Goal: Information Seeking & Learning: Learn about a topic

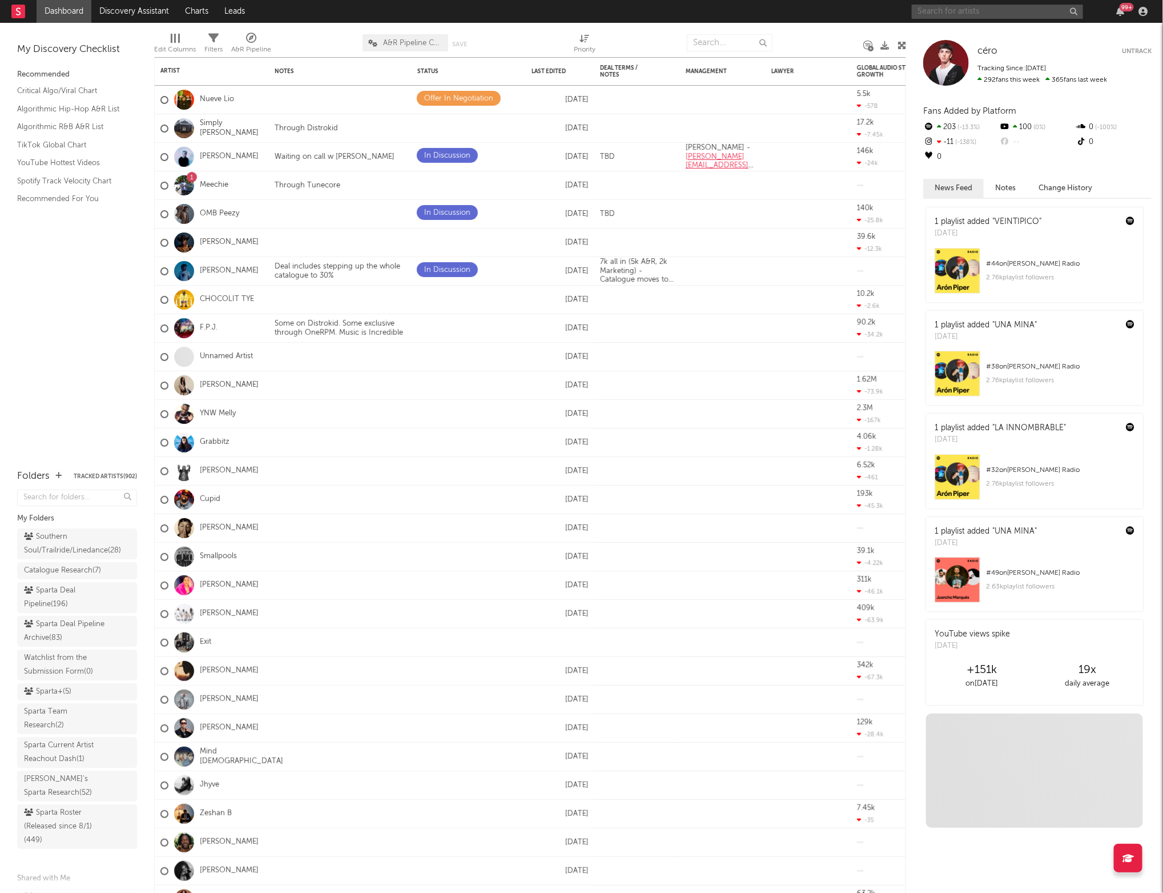
click at [934, 12] on input "text" at bounding box center [997, 12] width 171 height 14
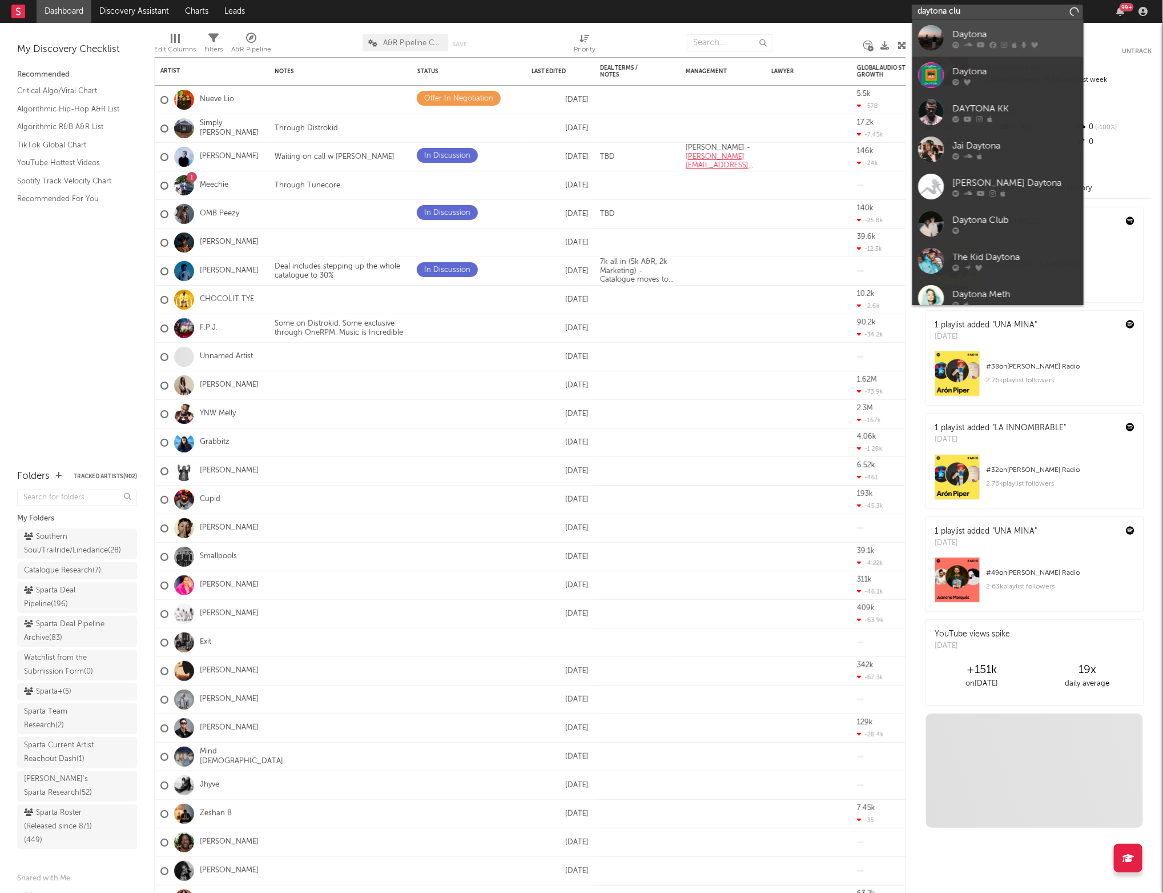
type input "daytona club"
click at [957, 45] on icon at bounding box center [956, 44] width 7 height 7
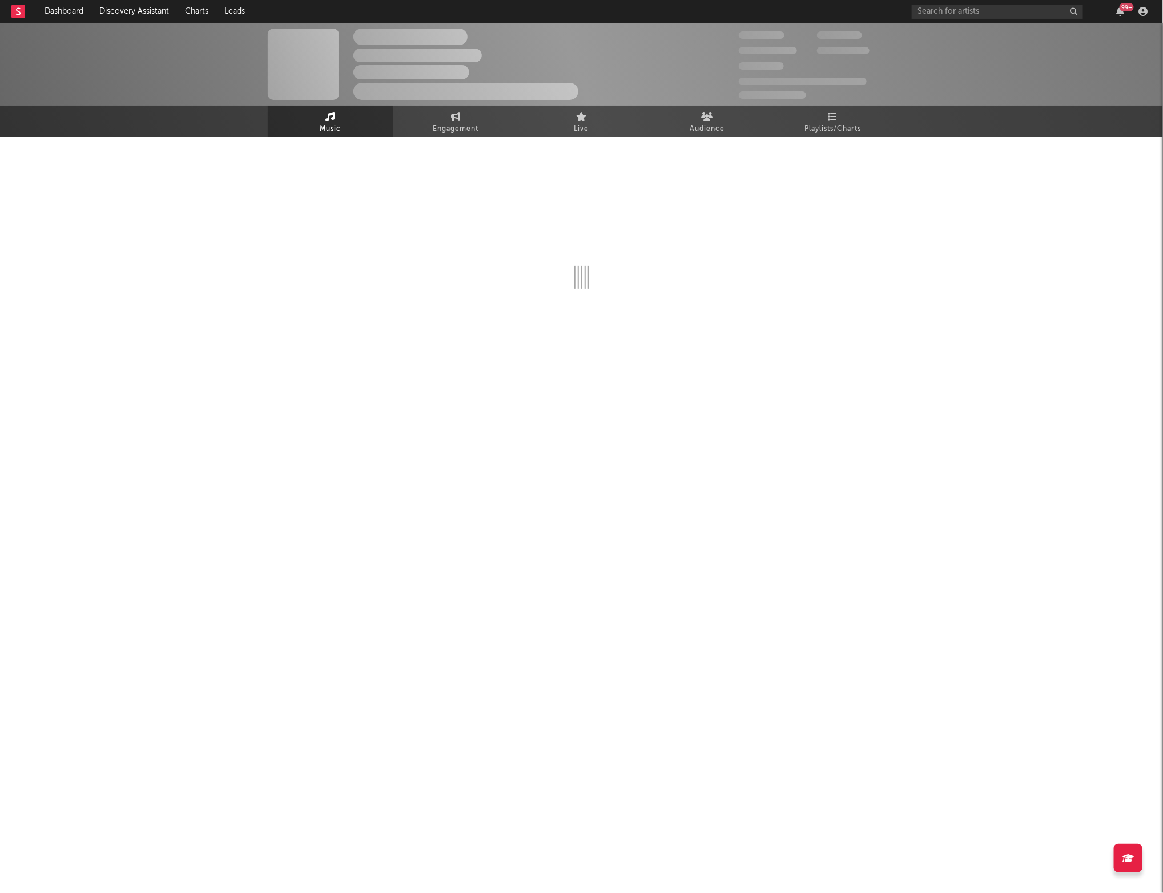
select select "1w"
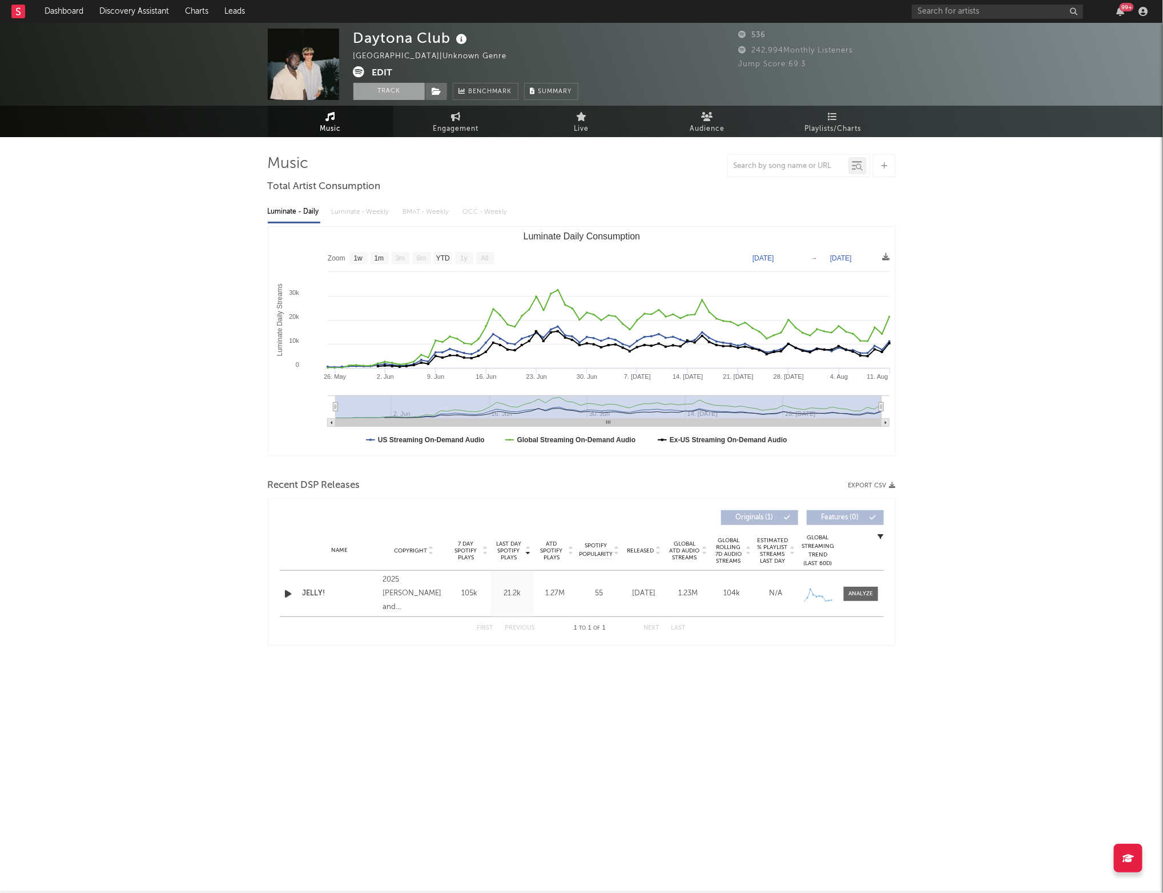
click at [404, 96] on button "Track" at bounding box center [389, 91] width 71 height 17
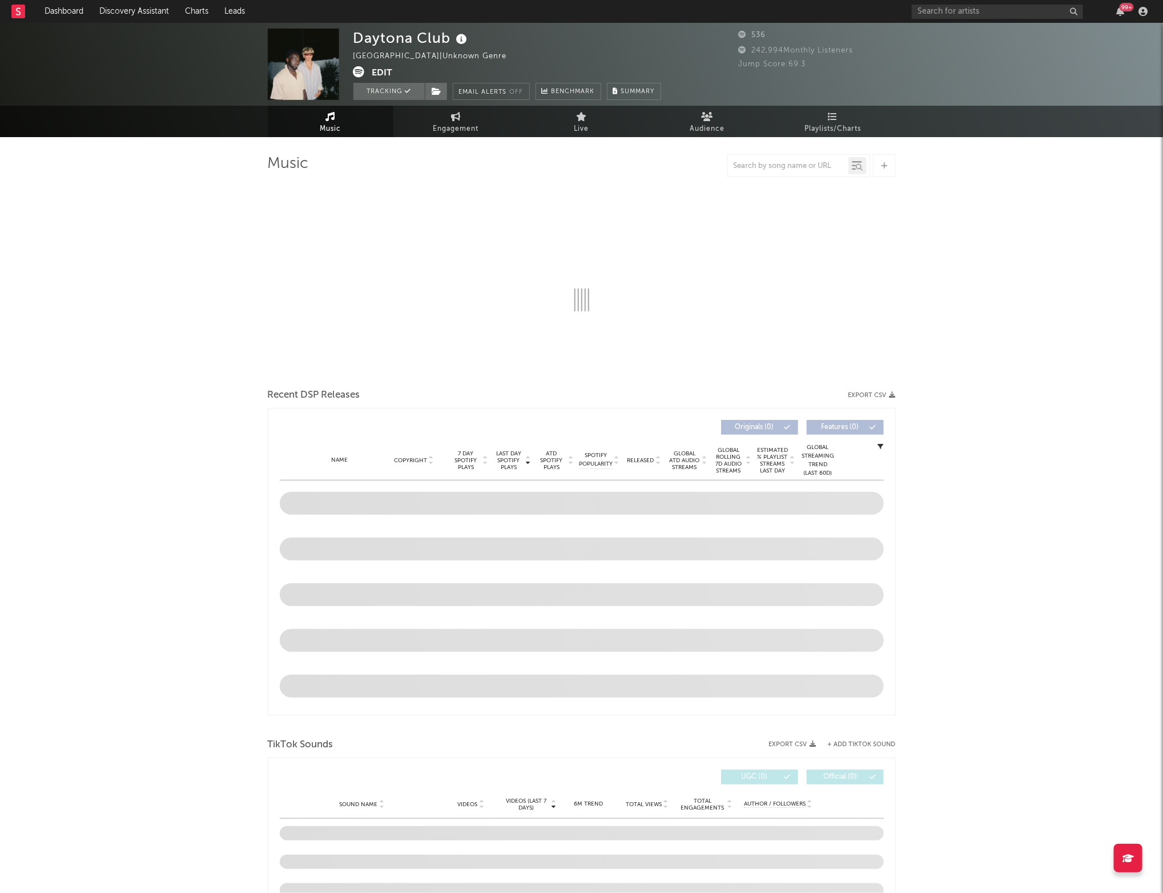
select select "1w"
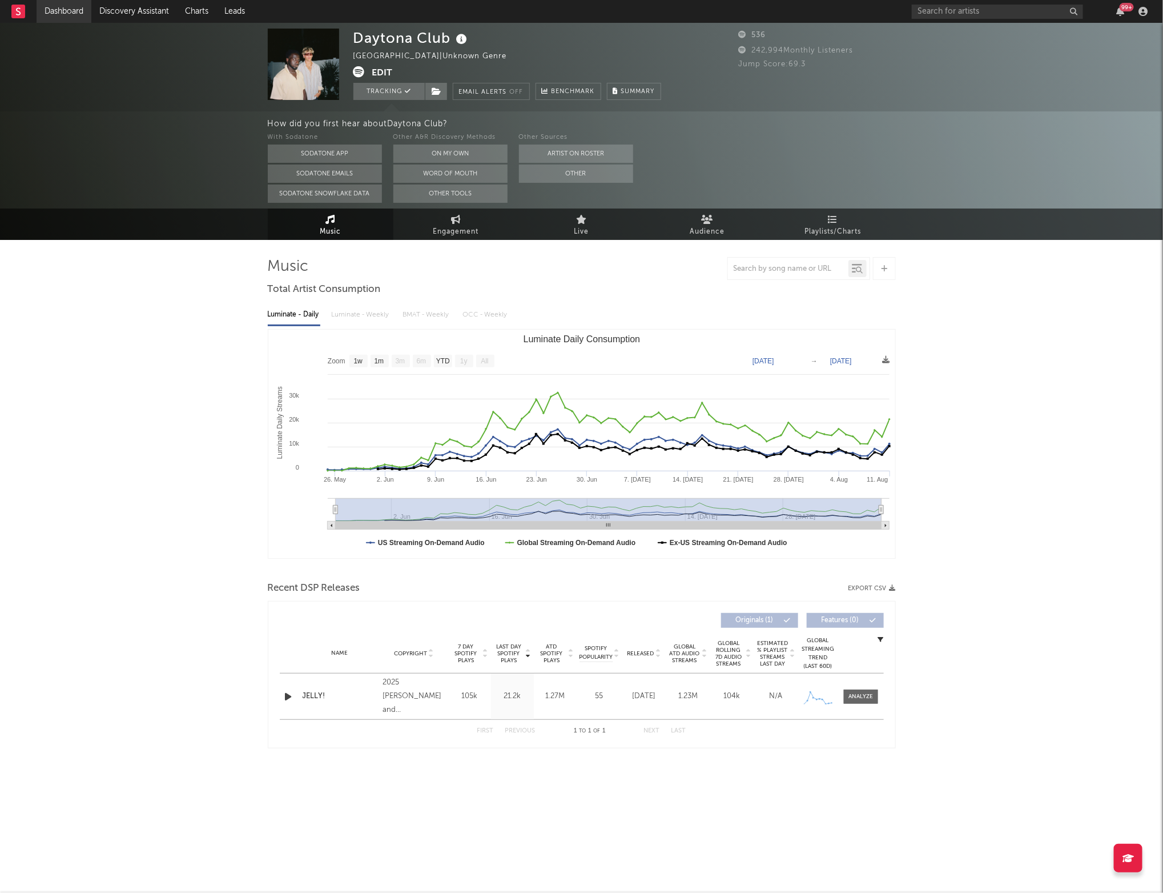
click at [65, 9] on link "Dashboard" at bounding box center [64, 11] width 55 height 23
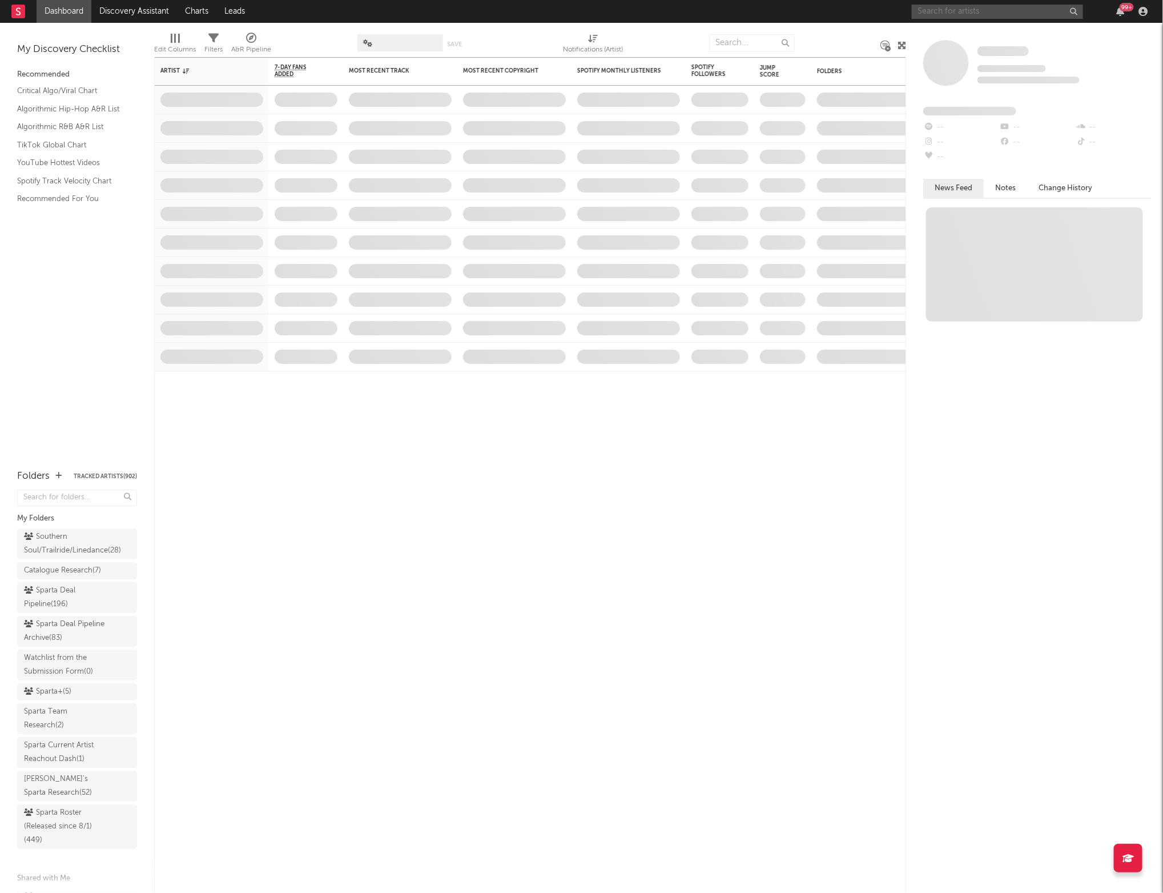
click at [936, 8] on input "text" at bounding box center [997, 12] width 171 height 14
click at [859, 12] on nav "Dashboard Discovery Assistant Charts Leads 99 +" at bounding box center [581, 11] width 1163 height 23
